Goal: Information Seeking & Learning: Learn about a topic

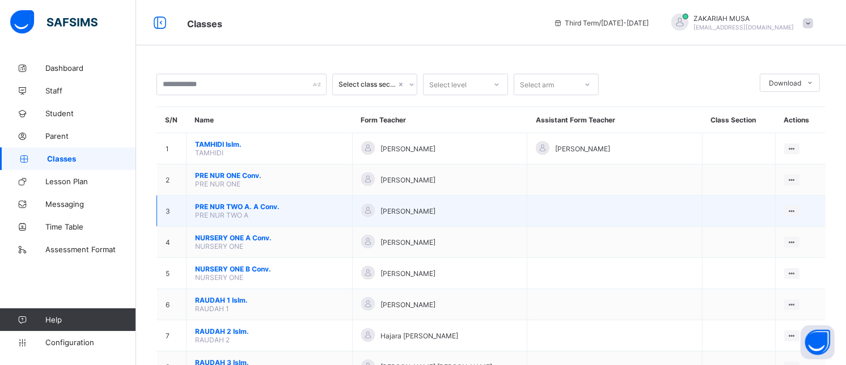
click at [231, 211] on span "PRE NUR TWO A. A Conv." at bounding box center [269, 206] width 149 height 9
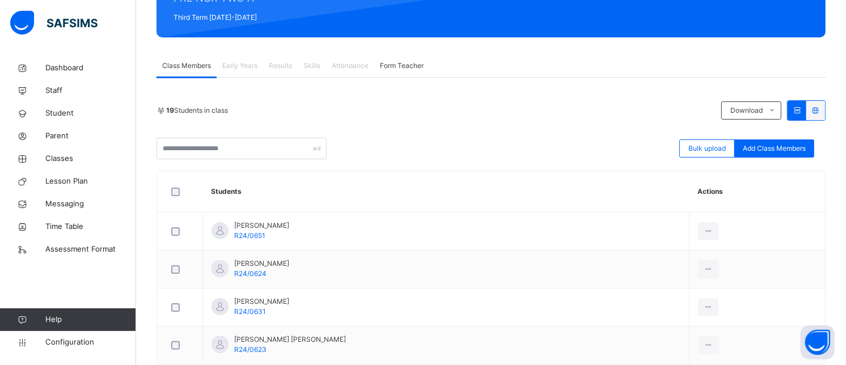
scroll to position [165, 0]
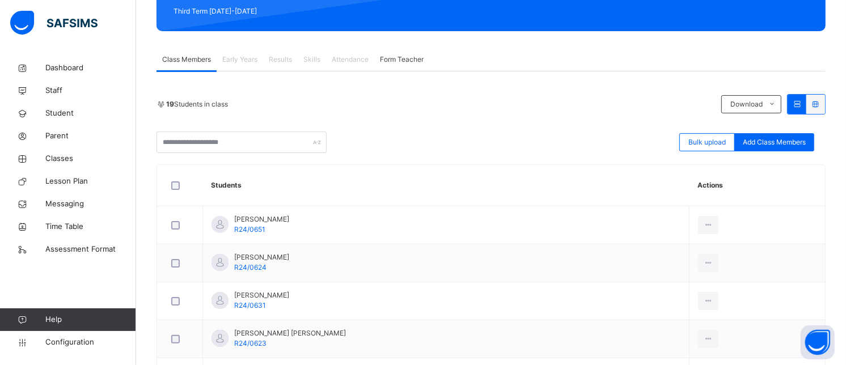
click at [516, 111] on div "19 Students in class Download Pdf Report Excel Report" at bounding box center [490, 104] width 669 height 20
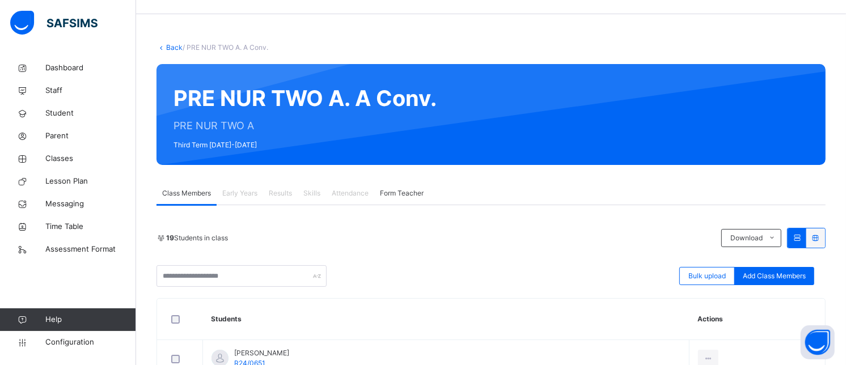
scroll to position [21, 0]
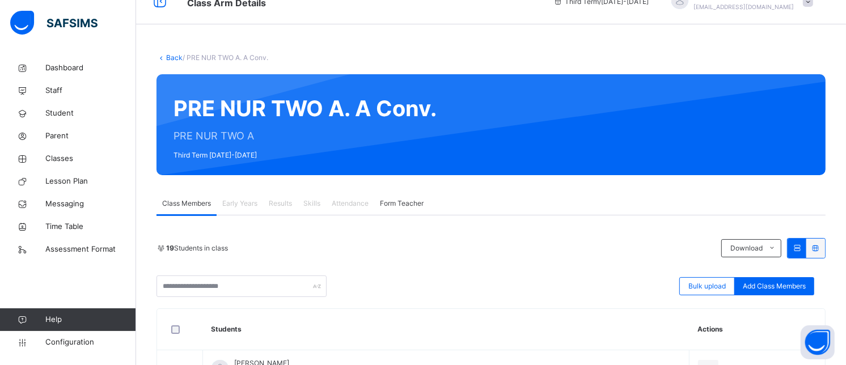
click at [171, 59] on link "Back" at bounding box center [174, 57] width 16 height 9
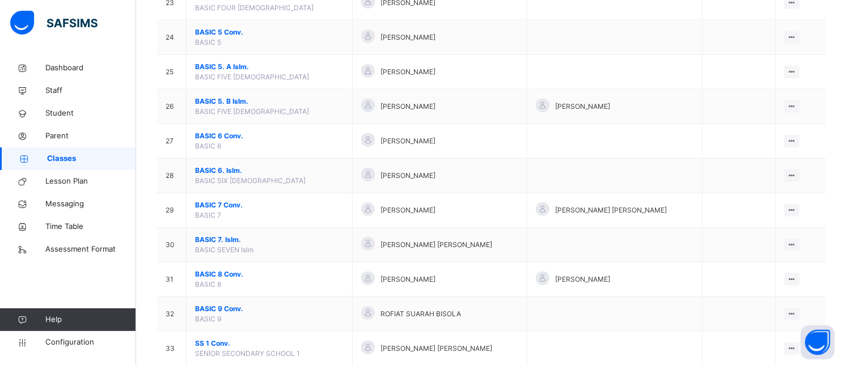
scroll to position [1044, 0]
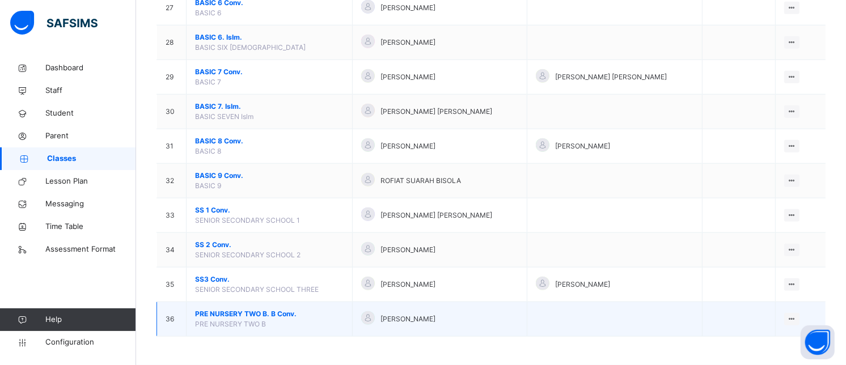
click at [302, 311] on span "PRE NURSERY TWO B. B Conv." at bounding box center [269, 314] width 149 height 10
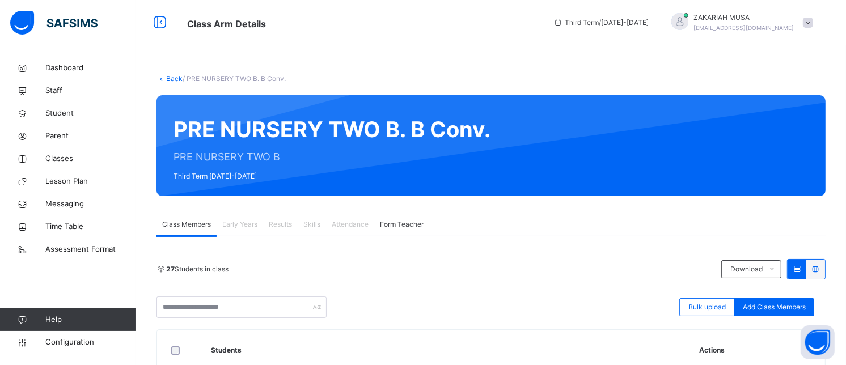
click at [171, 76] on link "Back" at bounding box center [174, 78] width 16 height 9
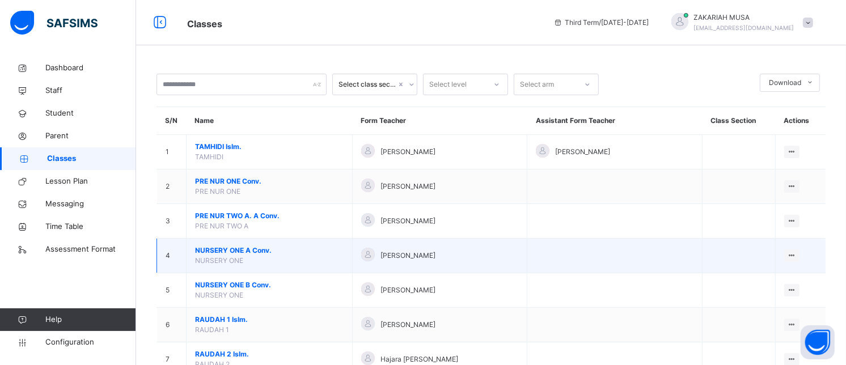
click at [239, 251] on span "NURSERY ONE A Conv." at bounding box center [269, 250] width 149 height 10
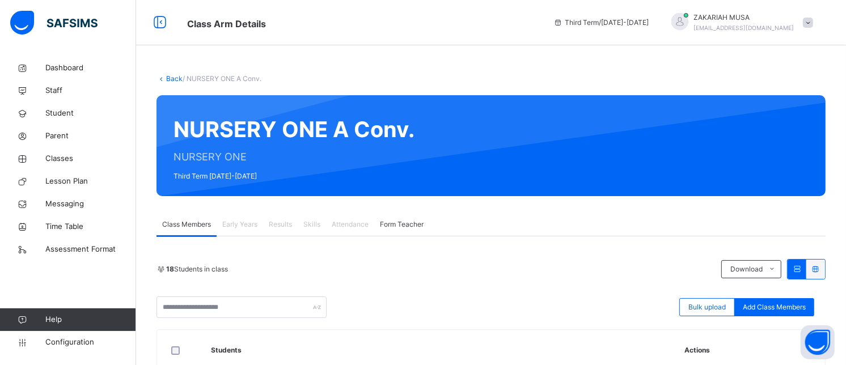
click at [168, 81] on link "Back" at bounding box center [174, 78] width 16 height 9
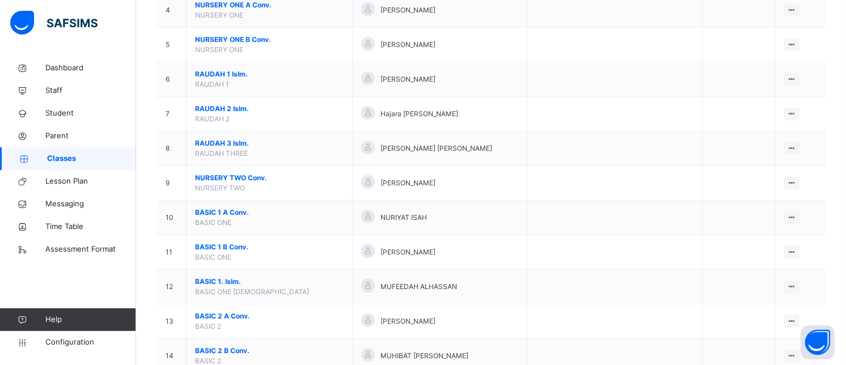
scroll to position [292, 0]
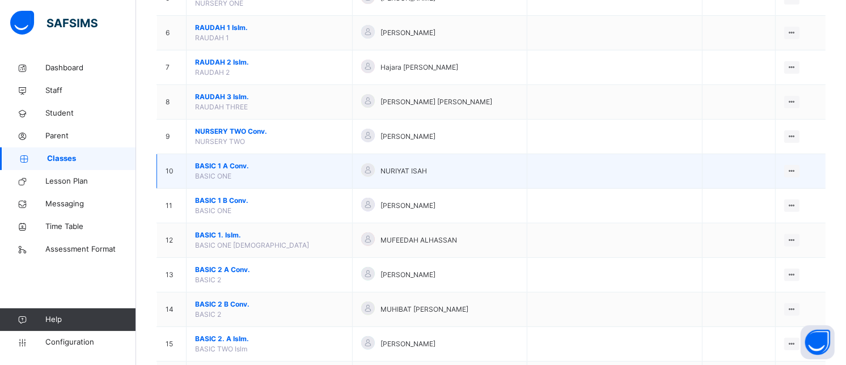
click at [242, 163] on span "BASIC 1 A Conv." at bounding box center [269, 166] width 149 height 10
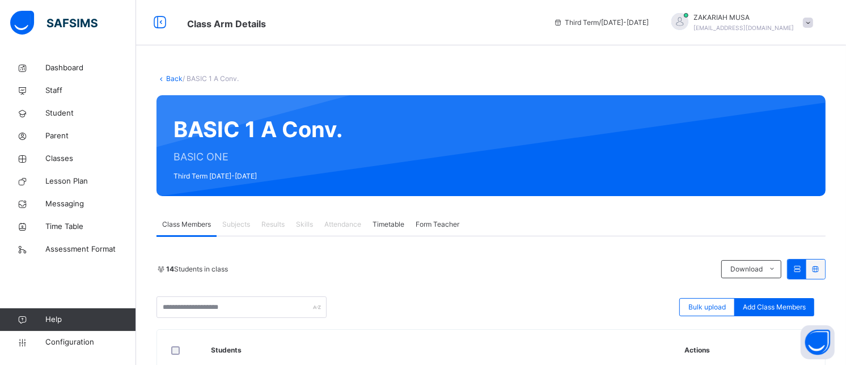
click at [173, 77] on link "Back" at bounding box center [174, 78] width 16 height 9
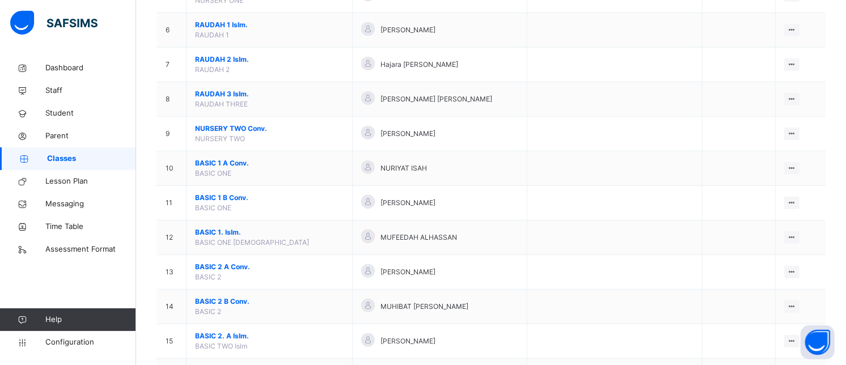
scroll to position [351, 0]
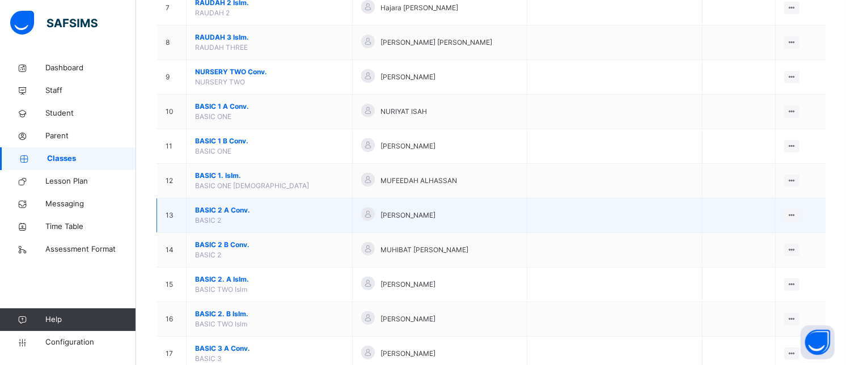
click at [225, 209] on span "BASIC 2 A Conv." at bounding box center [269, 210] width 149 height 10
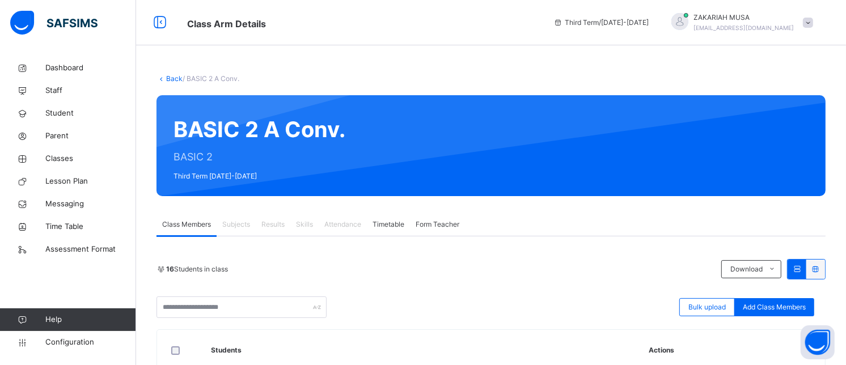
click at [168, 77] on link "Back" at bounding box center [174, 78] width 16 height 9
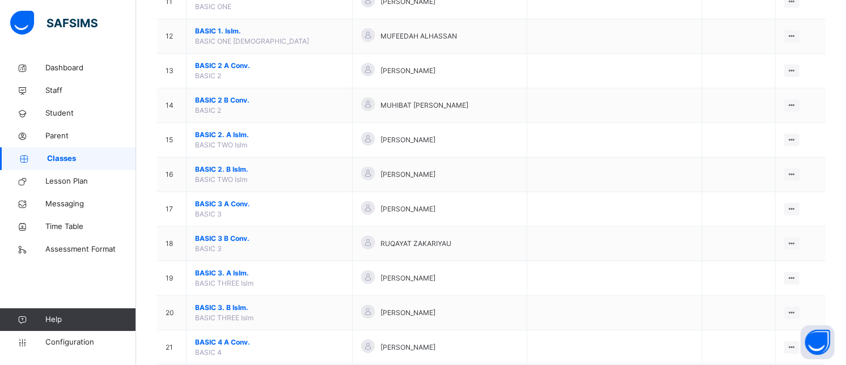
scroll to position [499, 0]
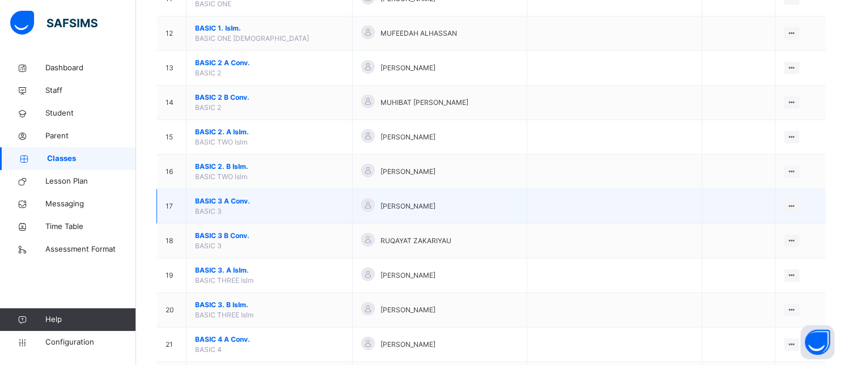
click at [240, 200] on span "BASIC 3 A Conv." at bounding box center [269, 201] width 149 height 10
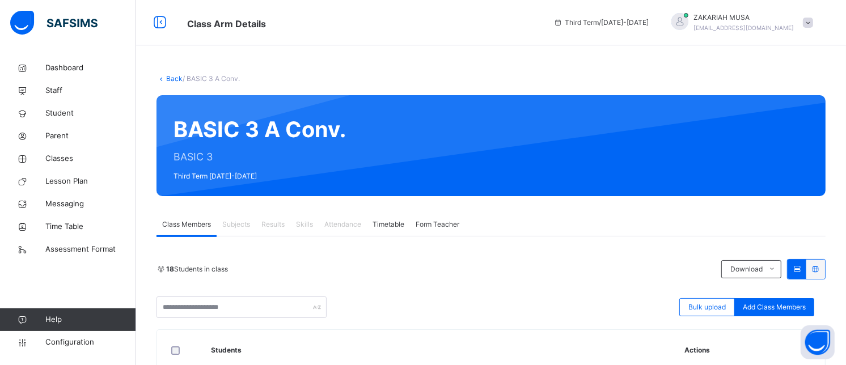
click at [172, 75] on link "Back" at bounding box center [174, 78] width 16 height 9
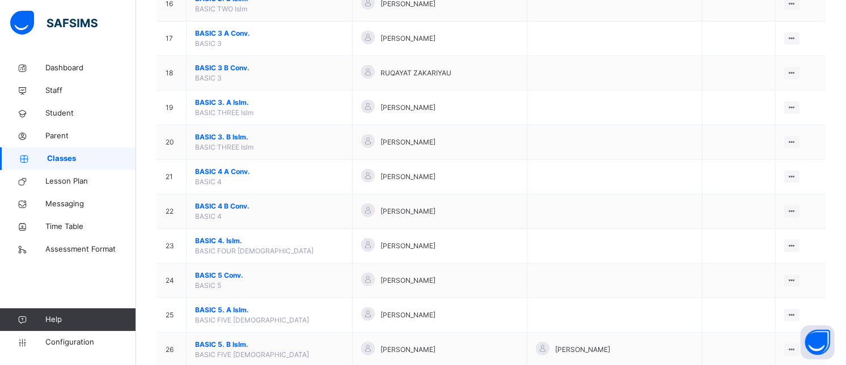
scroll to position [700, 0]
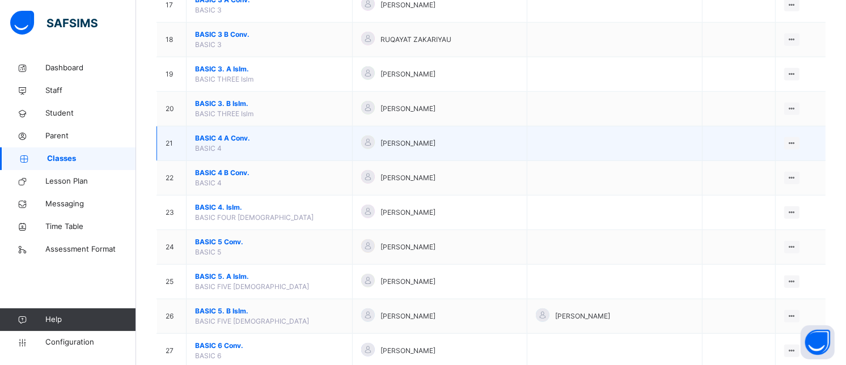
click at [244, 138] on span "BASIC 4 A Conv." at bounding box center [269, 138] width 149 height 10
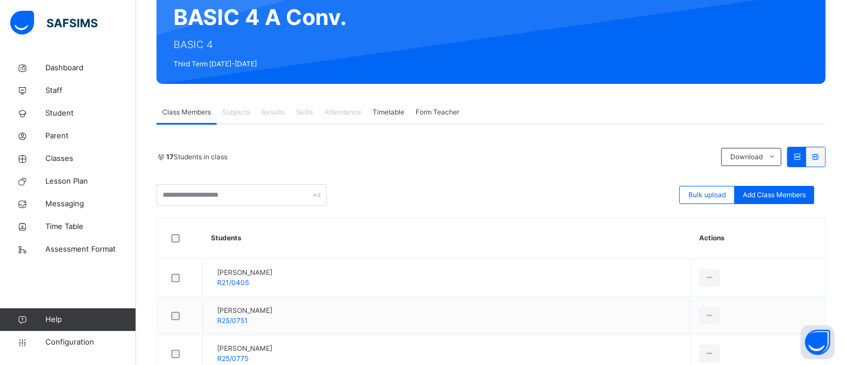
scroll to position [2, 0]
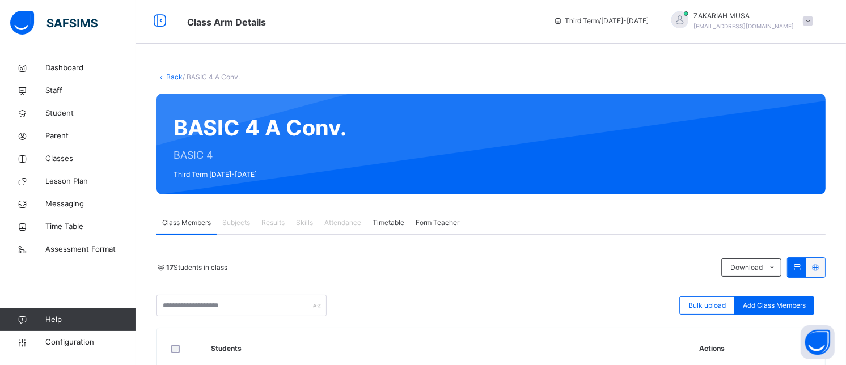
click at [167, 77] on link "Back" at bounding box center [174, 77] width 16 height 9
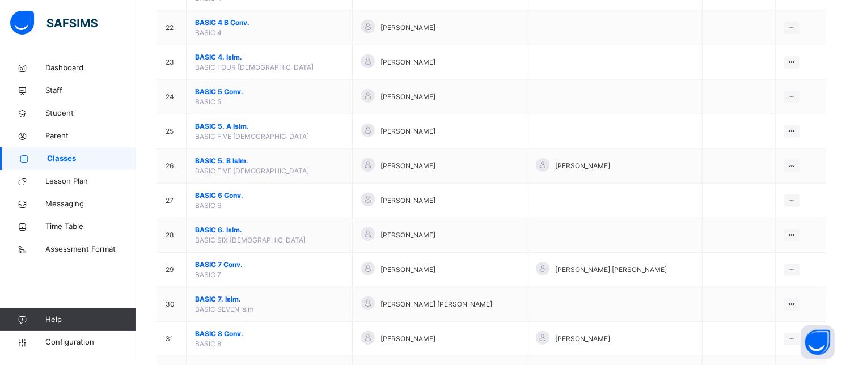
scroll to position [853, 0]
